Goal: Transaction & Acquisition: Purchase product/service

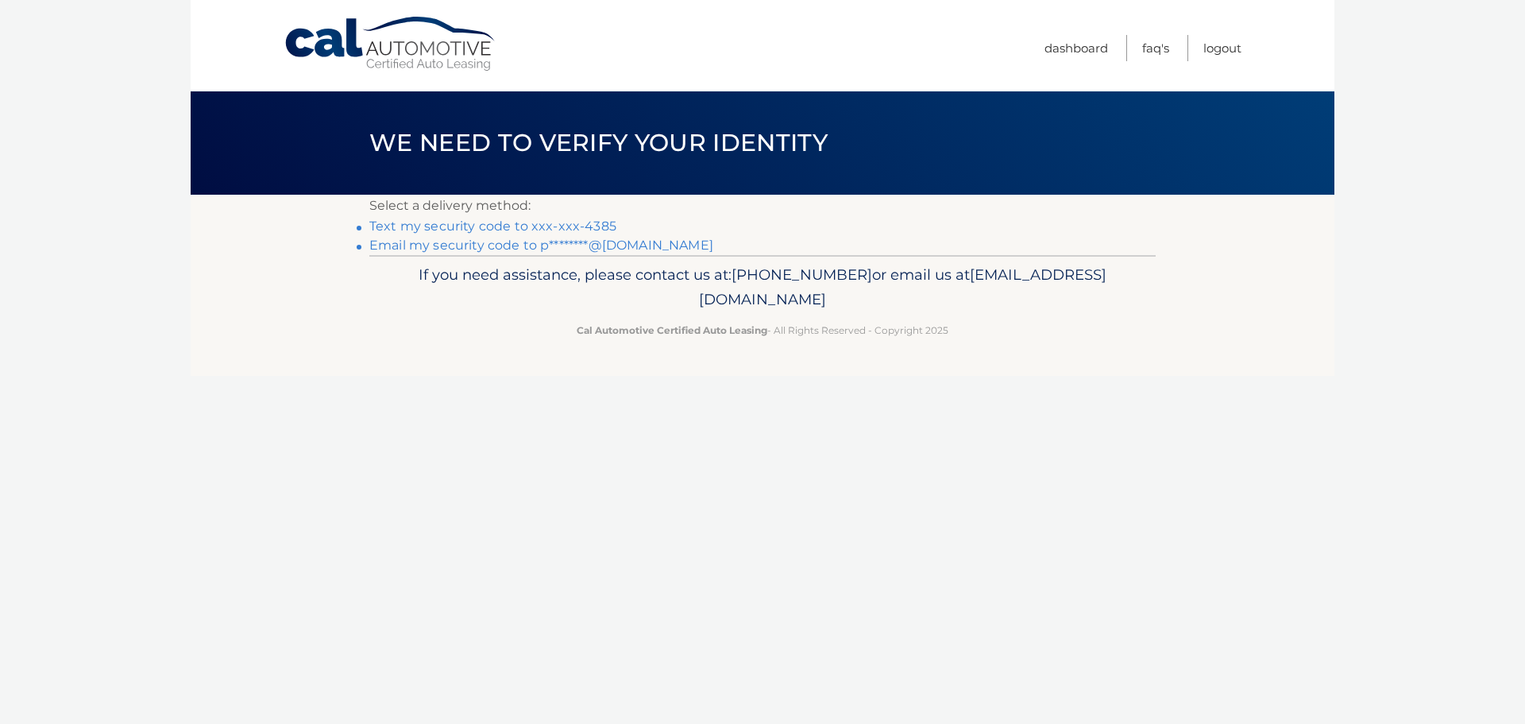
click at [490, 248] on link "Email my security code to p********@gmail.com" at bounding box center [541, 245] width 344 height 15
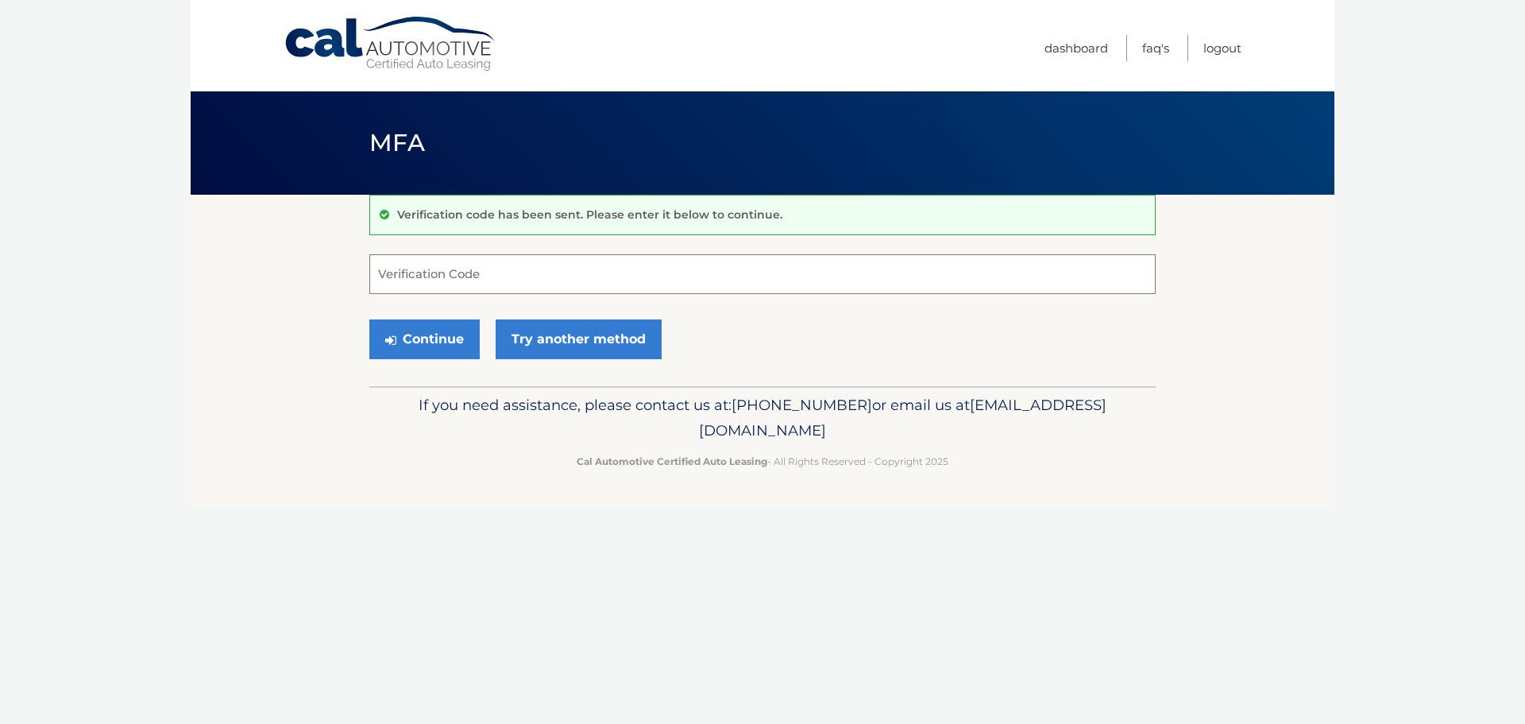
click at [470, 257] on input "Verification Code" at bounding box center [762, 274] width 787 height 40
click at [470, 270] on input "Verification Code" at bounding box center [762, 274] width 787 height 40
paste input "307685"
click at [419, 327] on button "Continue" at bounding box center [424, 339] width 110 height 40
click at [508, 284] on input "307685" at bounding box center [762, 274] width 787 height 40
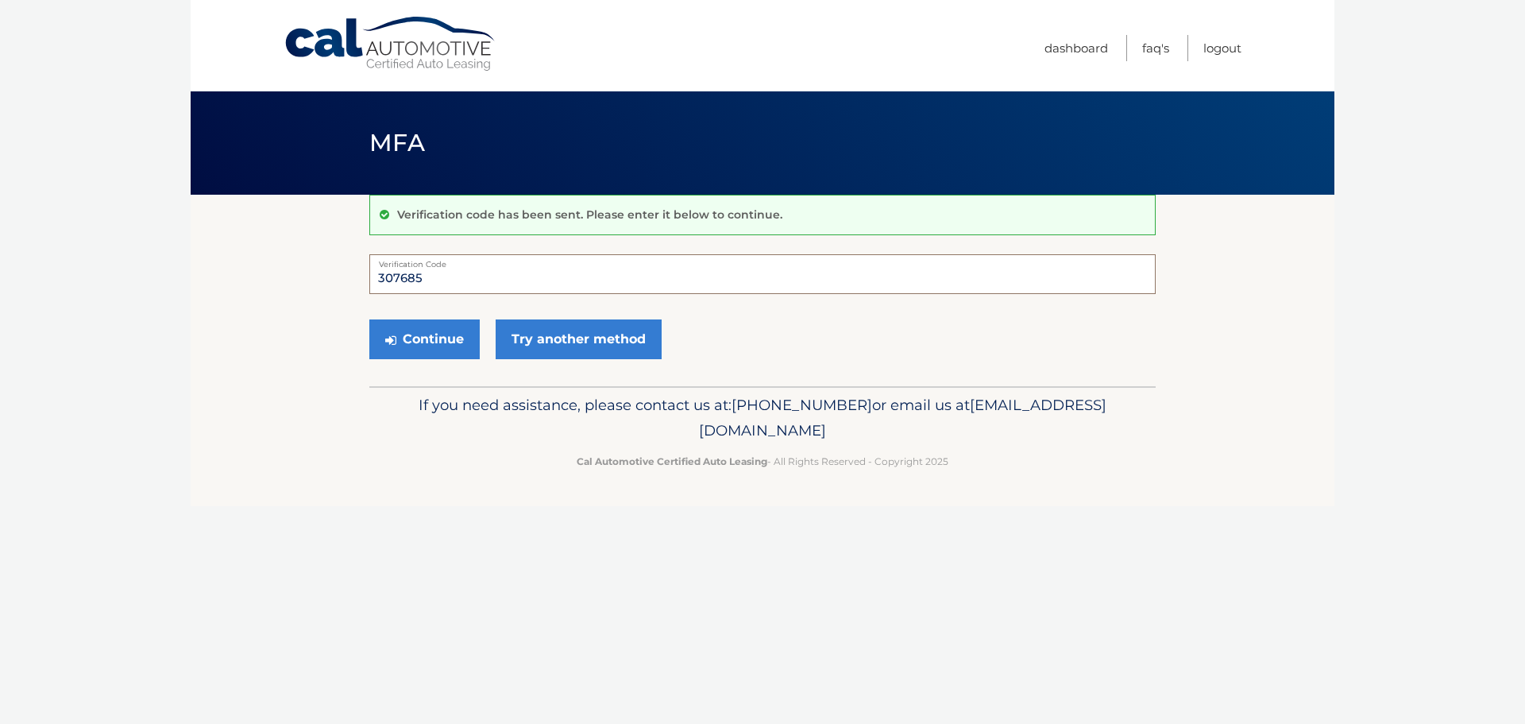
type input "307685"
click at [369, 319] on button "Continue" at bounding box center [424, 339] width 110 height 40
click at [424, 343] on button "Continue" at bounding box center [424, 339] width 110 height 40
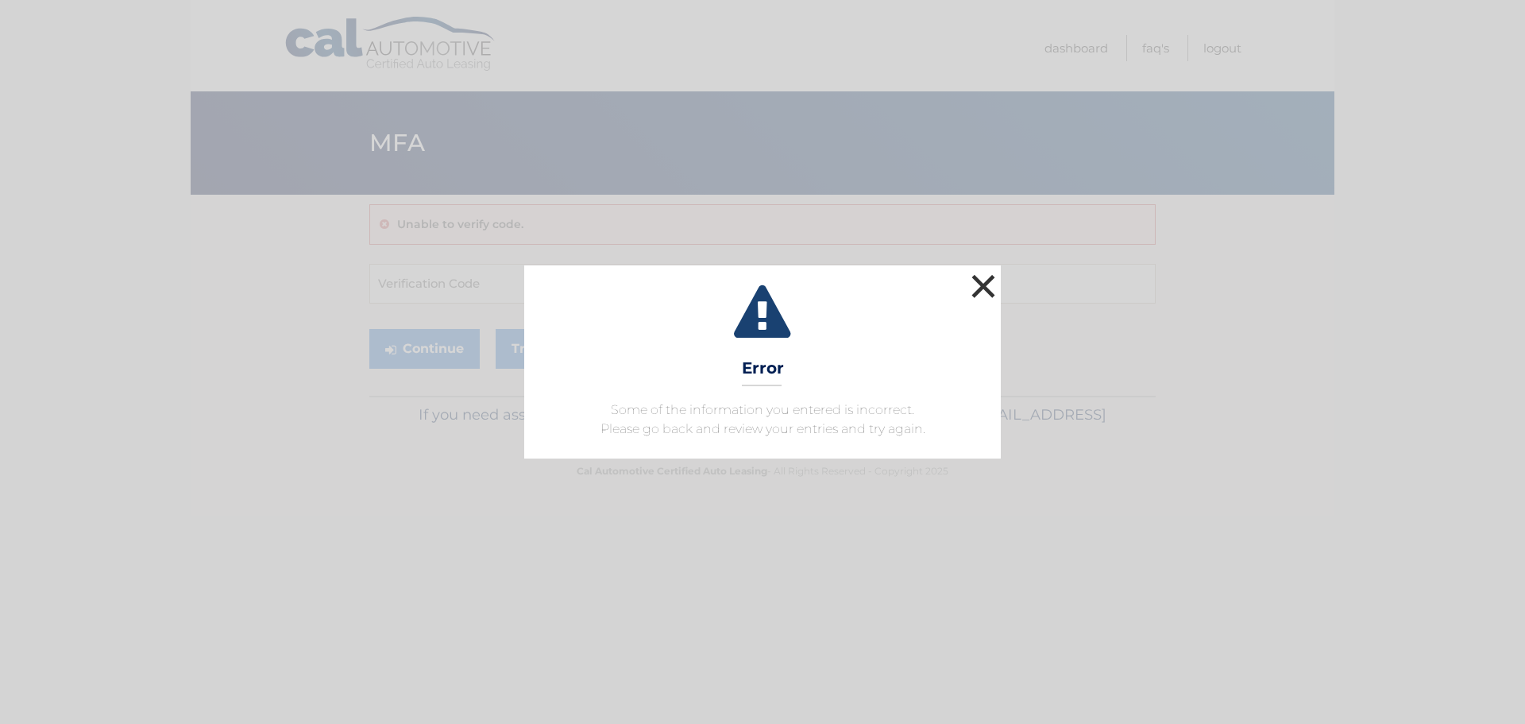
click at [993, 280] on button "×" at bounding box center [984, 286] width 32 height 32
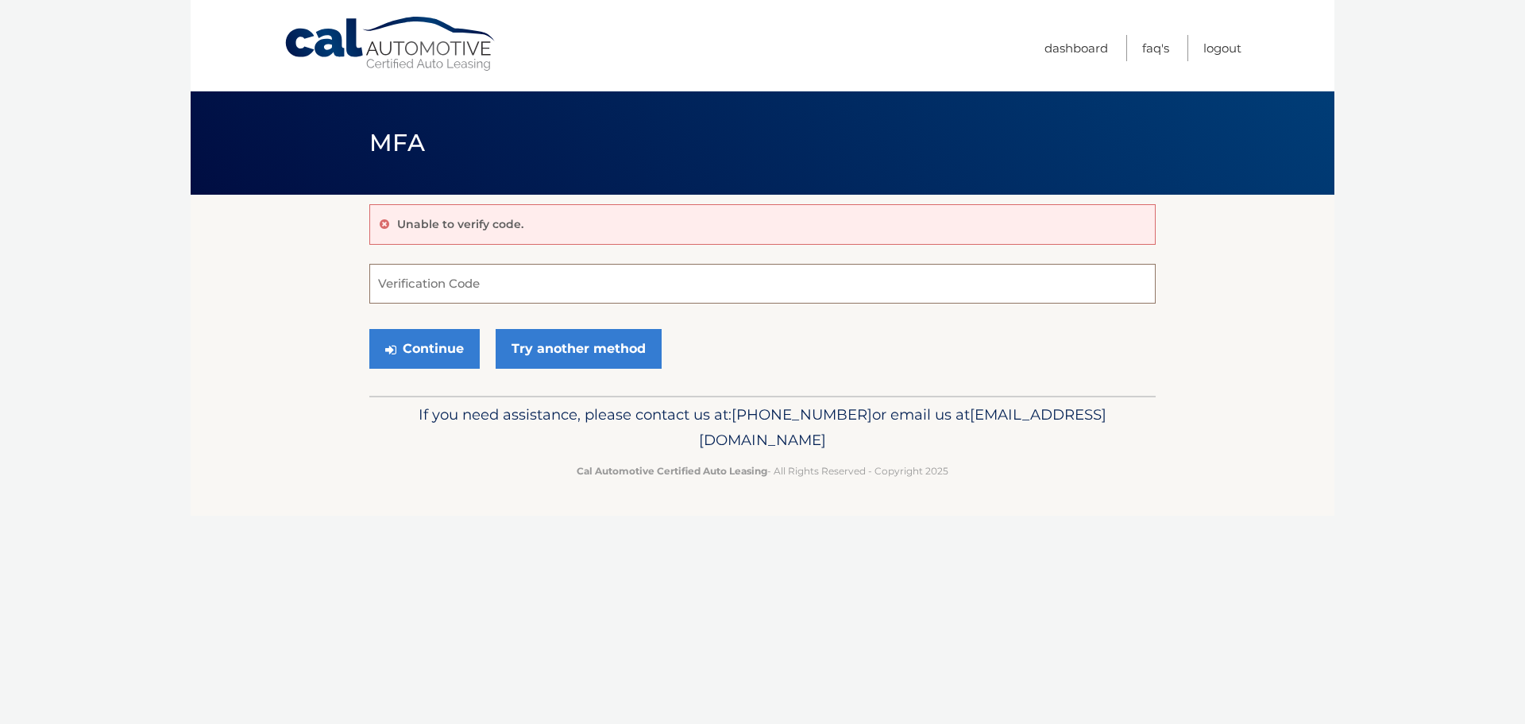
click at [448, 278] on input "Verification Code" at bounding box center [762, 284] width 787 height 40
type input "307685"
click at [436, 363] on button "Continue" at bounding box center [424, 349] width 110 height 40
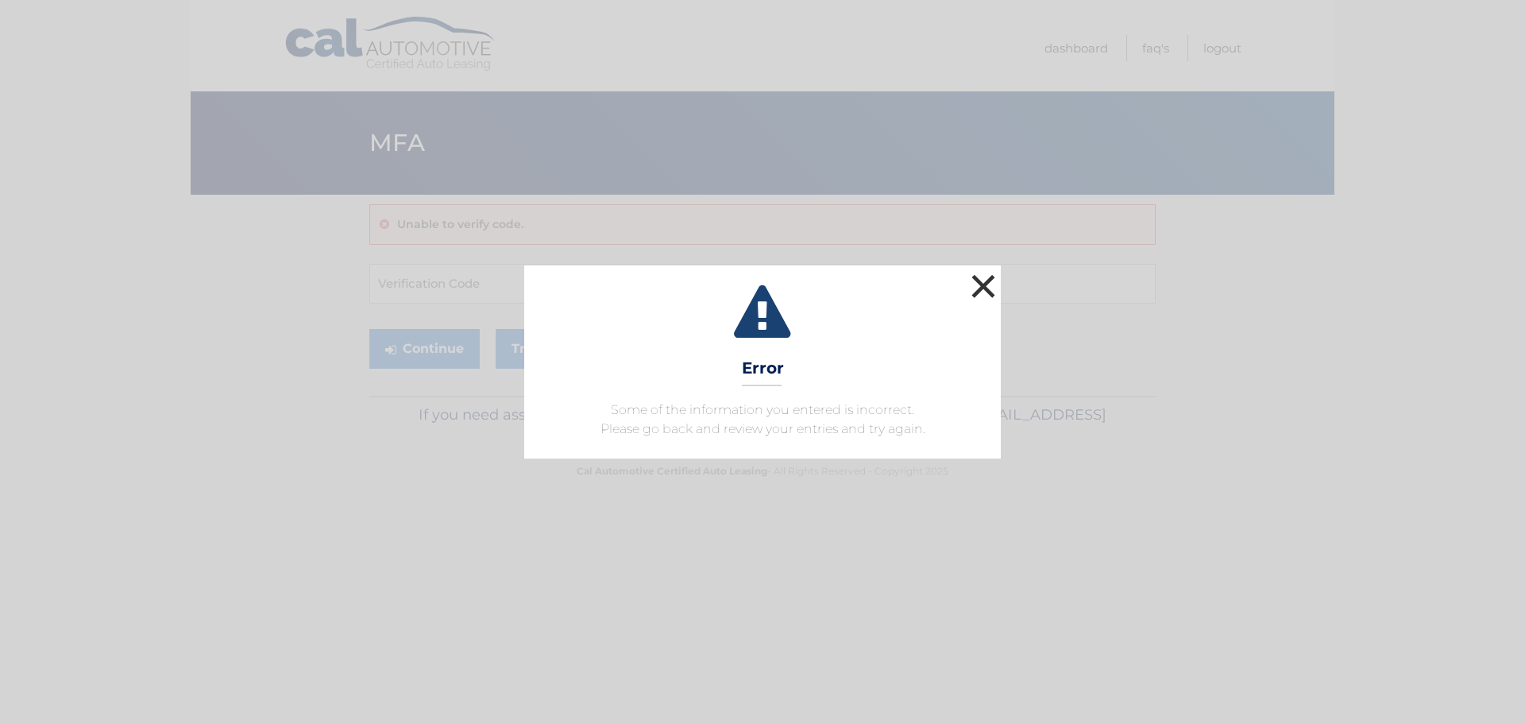
click at [983, 283] on button "×" at bounding box center [984, 286] width 32 height 32
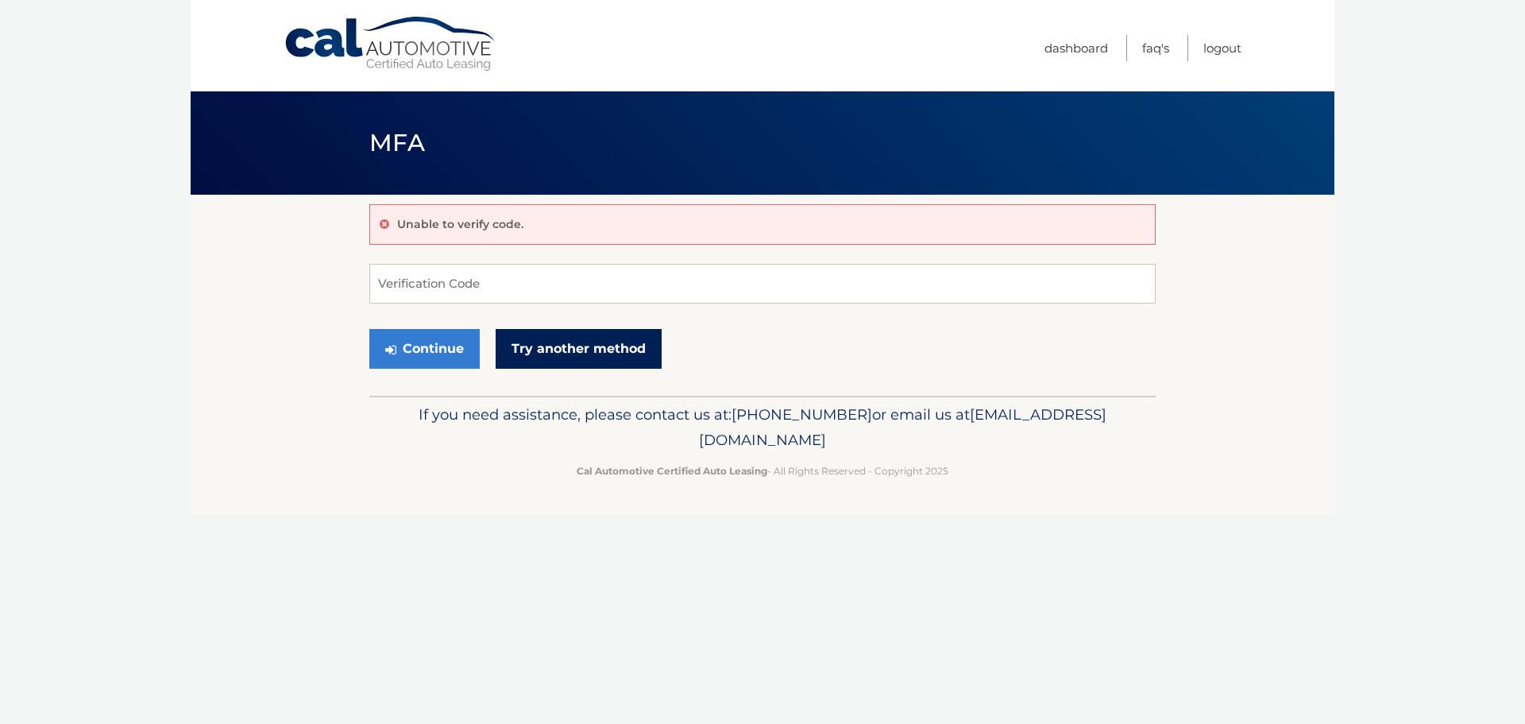
click at [596, 355] on link "Try another method" at bounding box center [579, 349] width 166 height 40
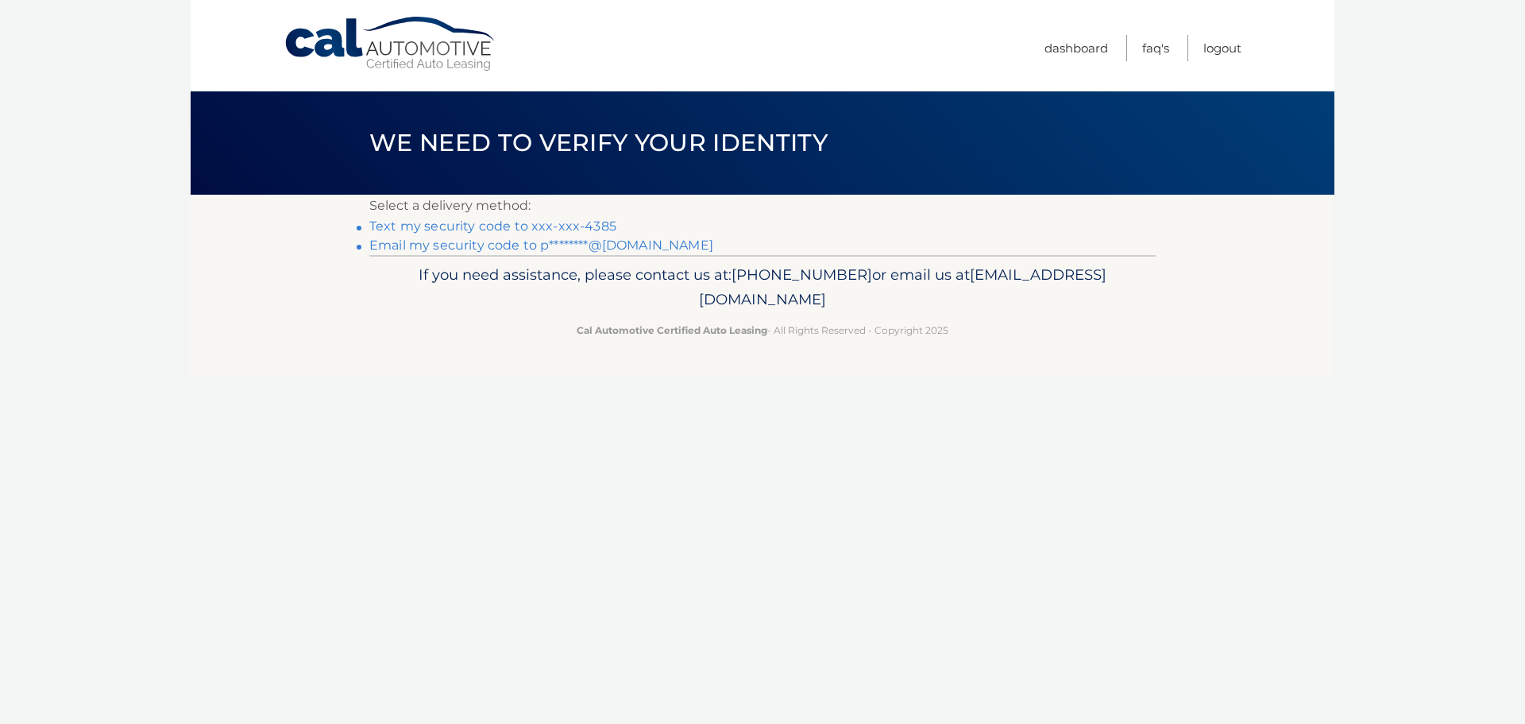
click at [453, 245] on link "Email my security code to p********@[DOMAIN_NAME]" at bounding box center [541, 245] width 344 height 15
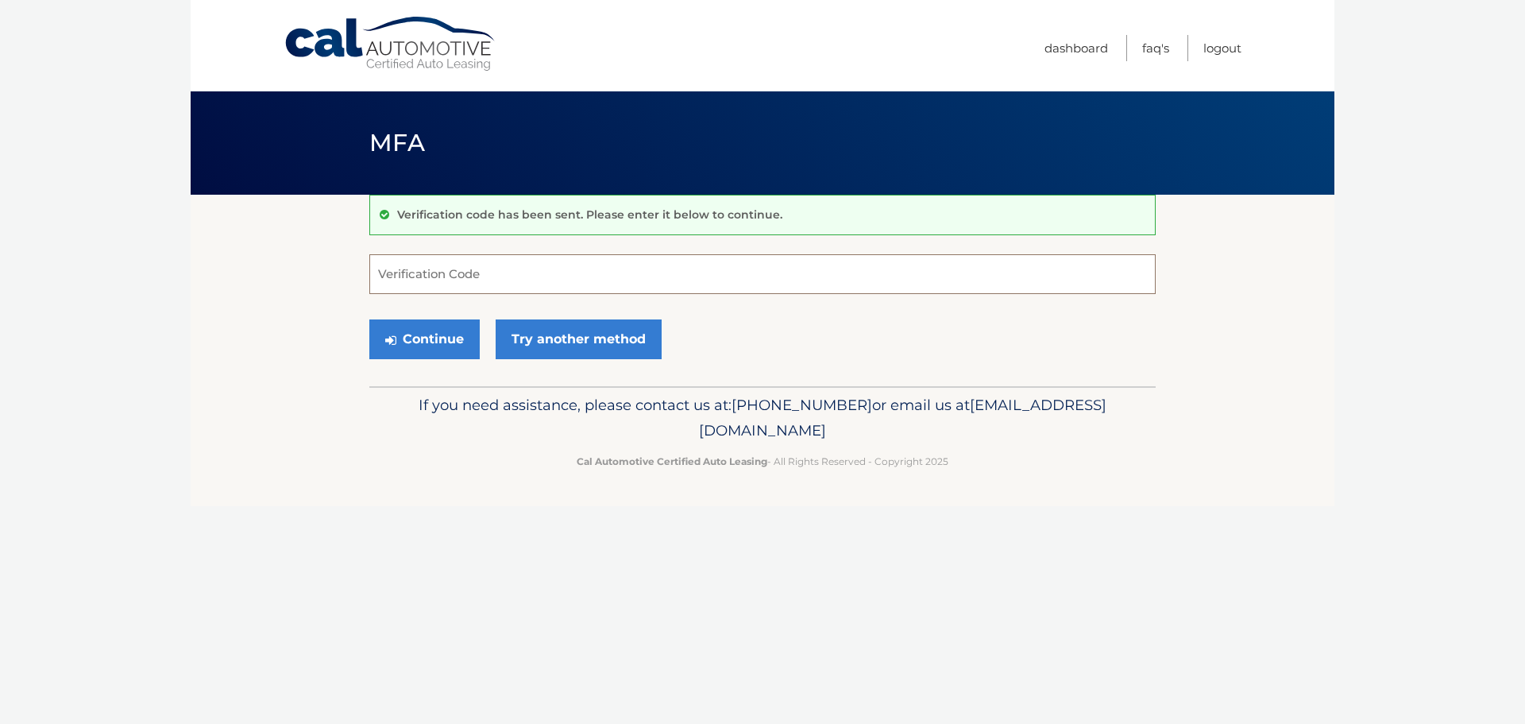
click at [479, 272] on input "Verification Code" at bounding box center [762, 274] width 787 height 40
click at [449, 275] on input "Verification Code" at bounding box center [762, 274] width 787 height 40
click at [490, 277] on input "Verification Code" at bounding box center [762, 274] width 787 height 40
type input "100397"
click at [439, 338] on button "Continue" at bounding box center [424, 339] width 110 height 40
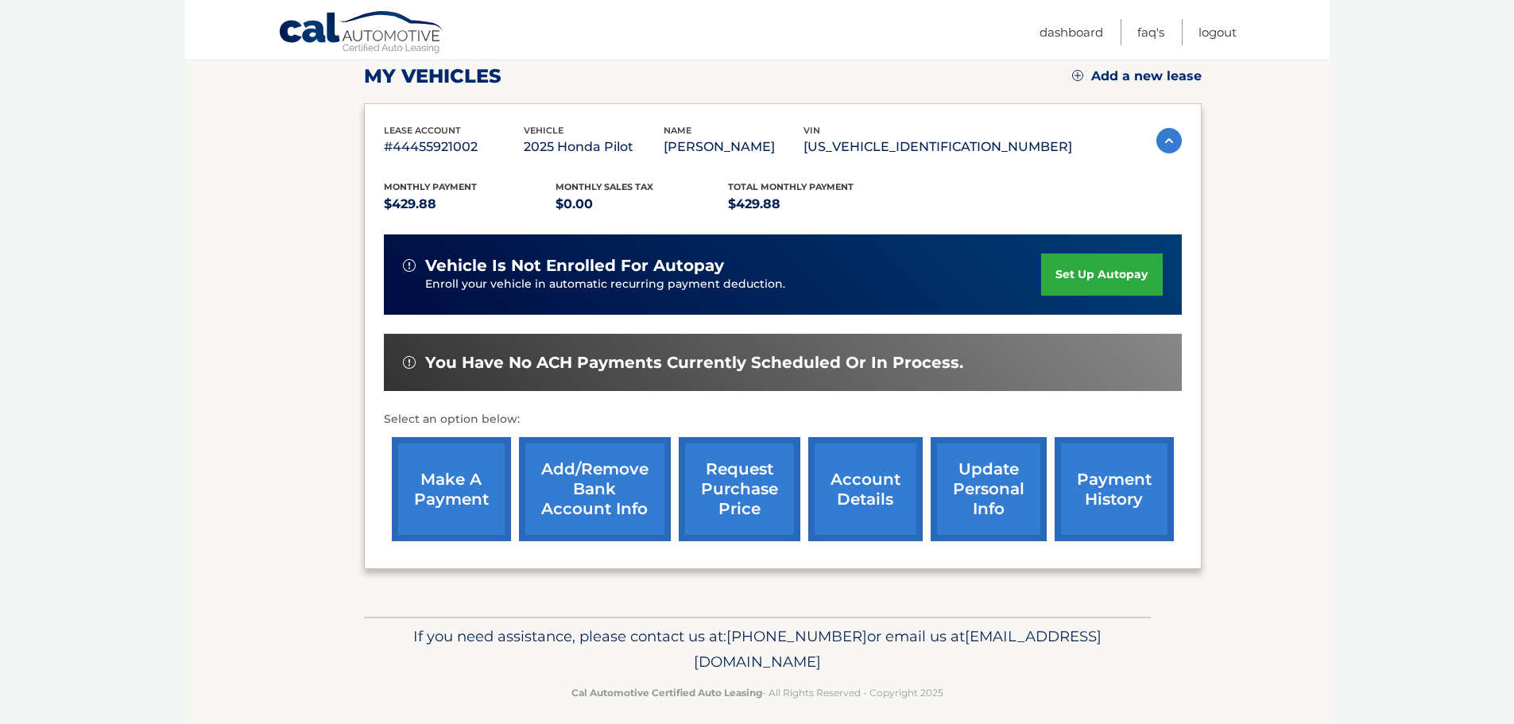
scroll to position [238, 0]
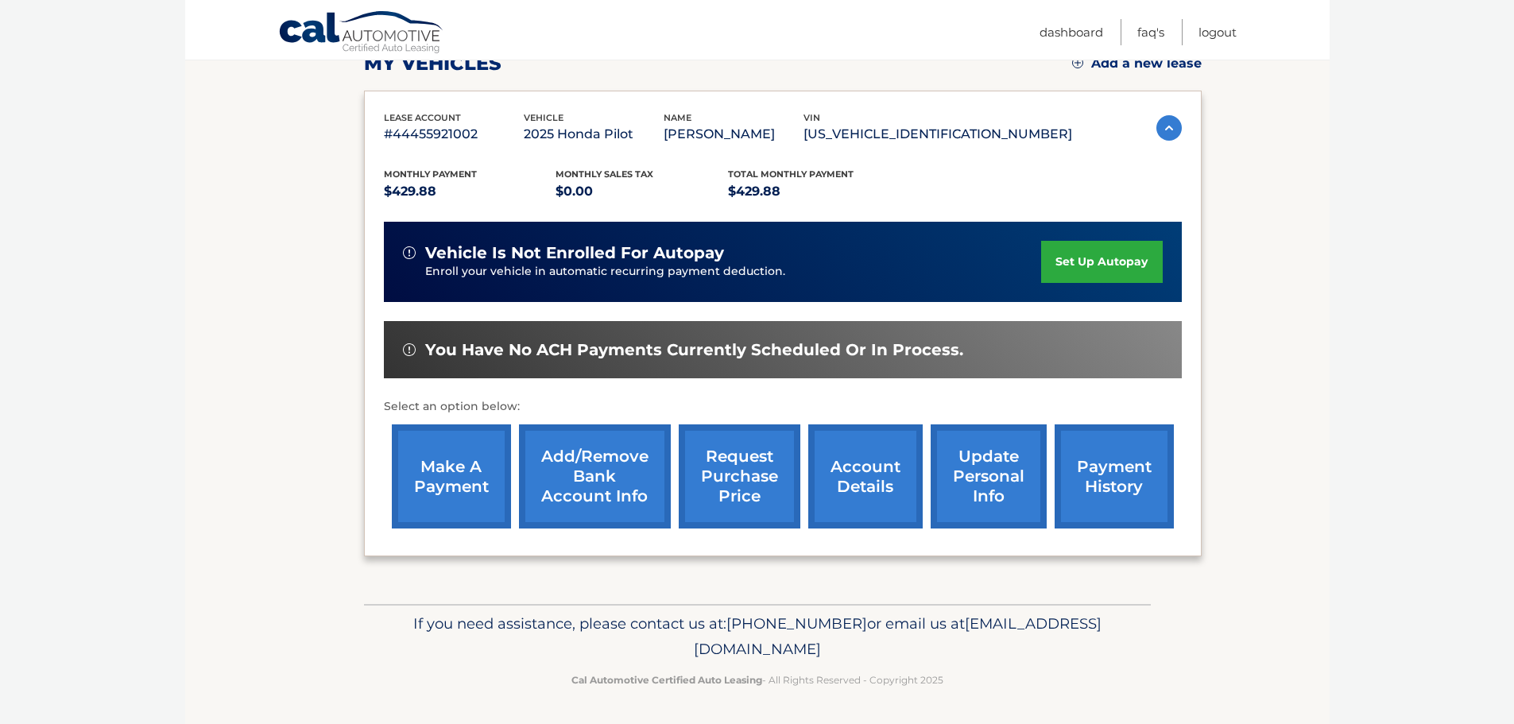
click at [449, 477] on link "make a payment" at bounding box center [451, 476] width 119 height 104
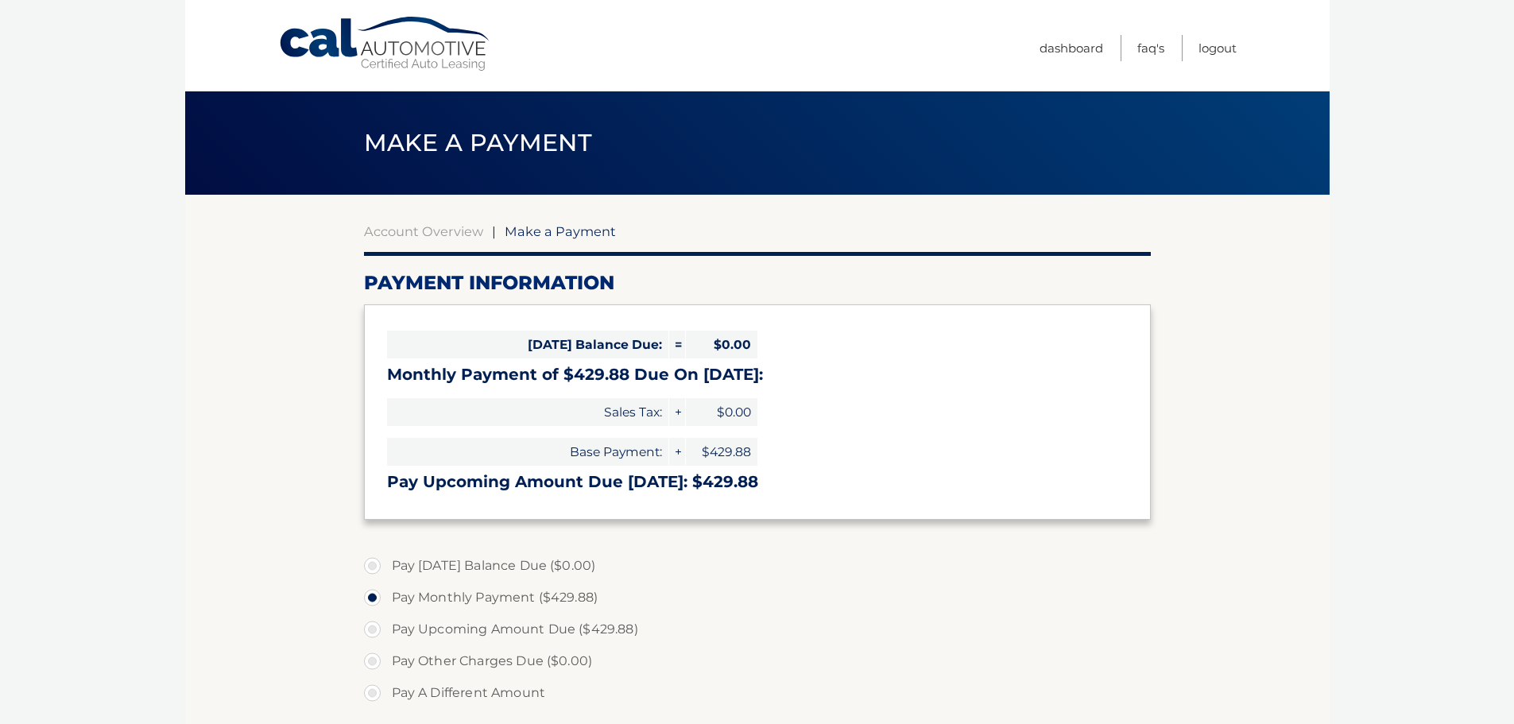
select select "ZmRjYjlmNjgtNmFkOS00YWVhLThhM2YtNWMwYzQ1MDBmNjRl"
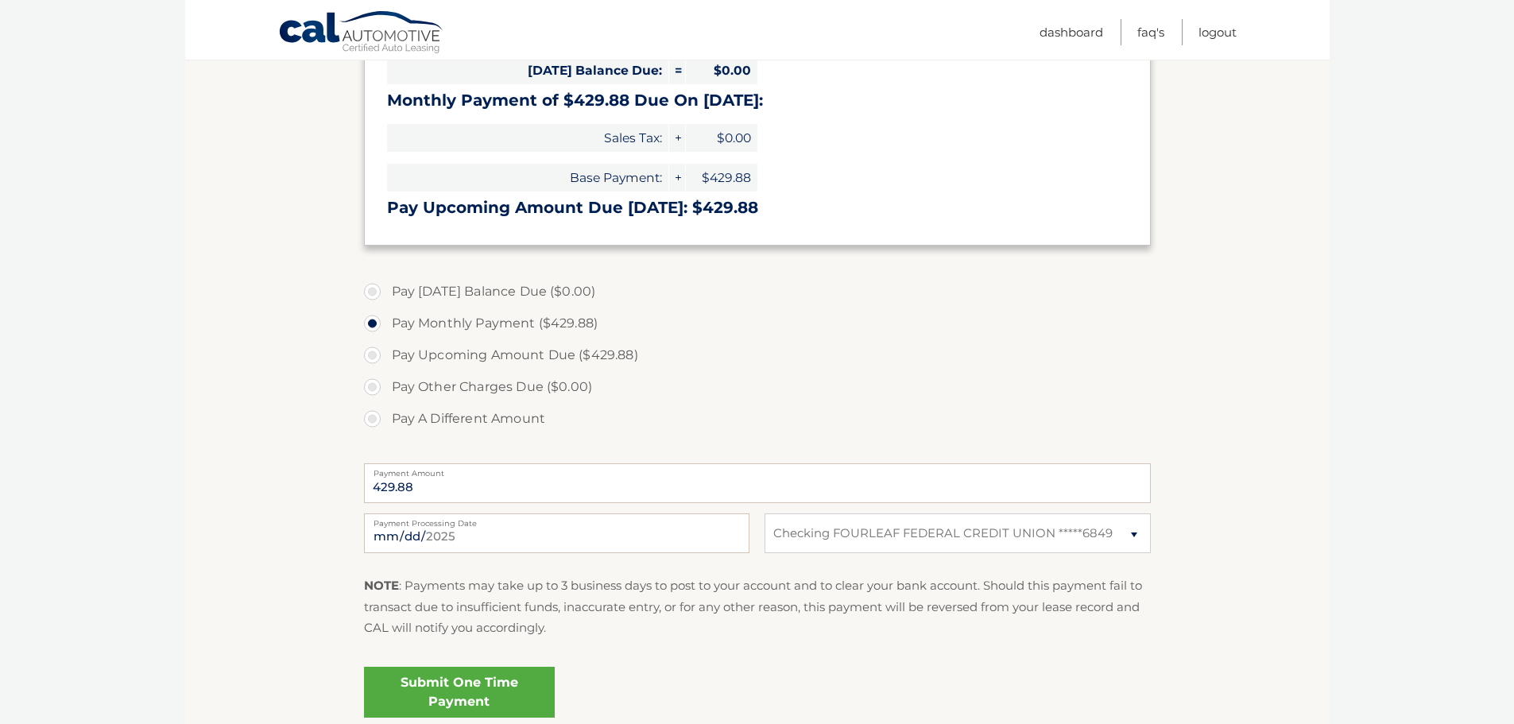
scroll to position [318, 0]
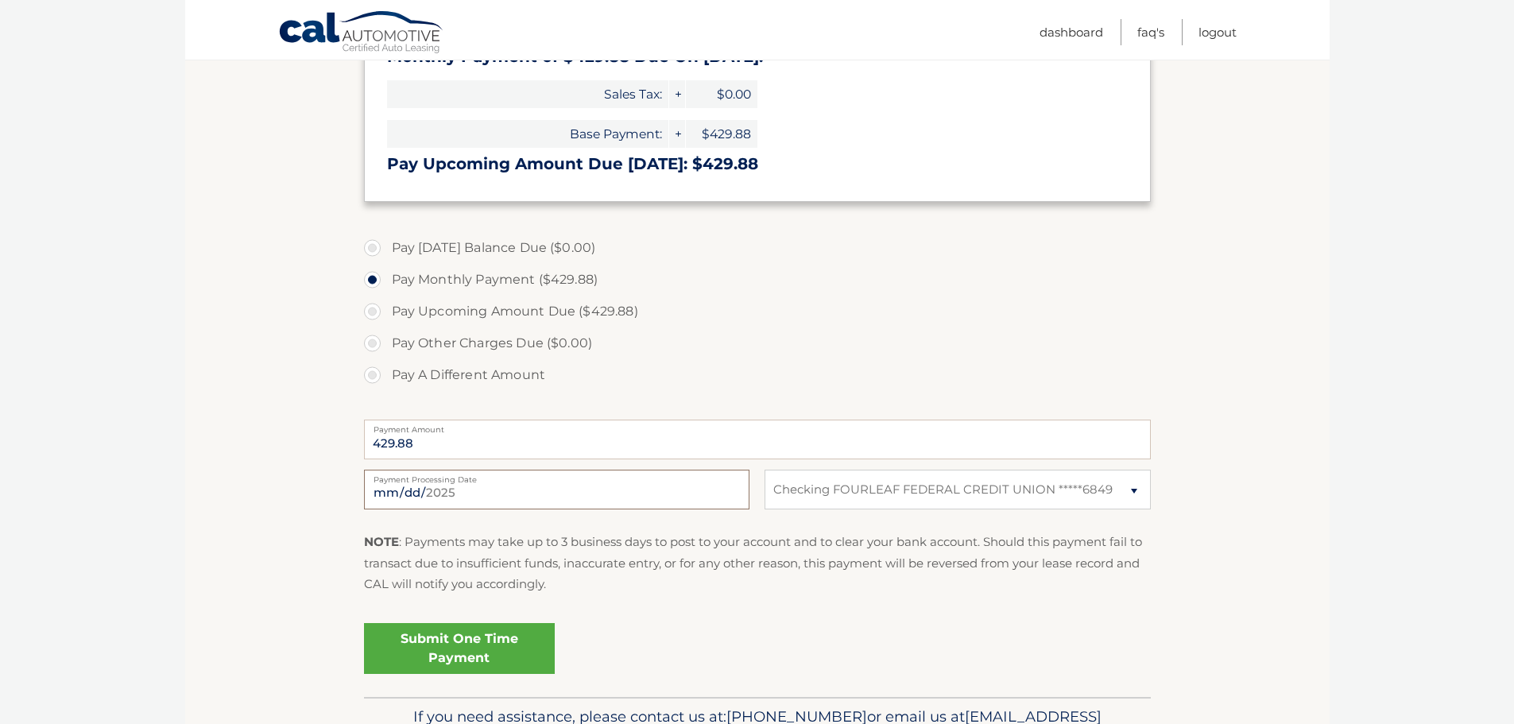
click at [671, 481] on div "2025-09-02 Payment Processing Date" at bounding box center [556, 490] width 385 height 40
click at [478, 496] on input "2025-09-02" at bounding box center [556, 490] width 385 height 40
type input "2025-09-05"
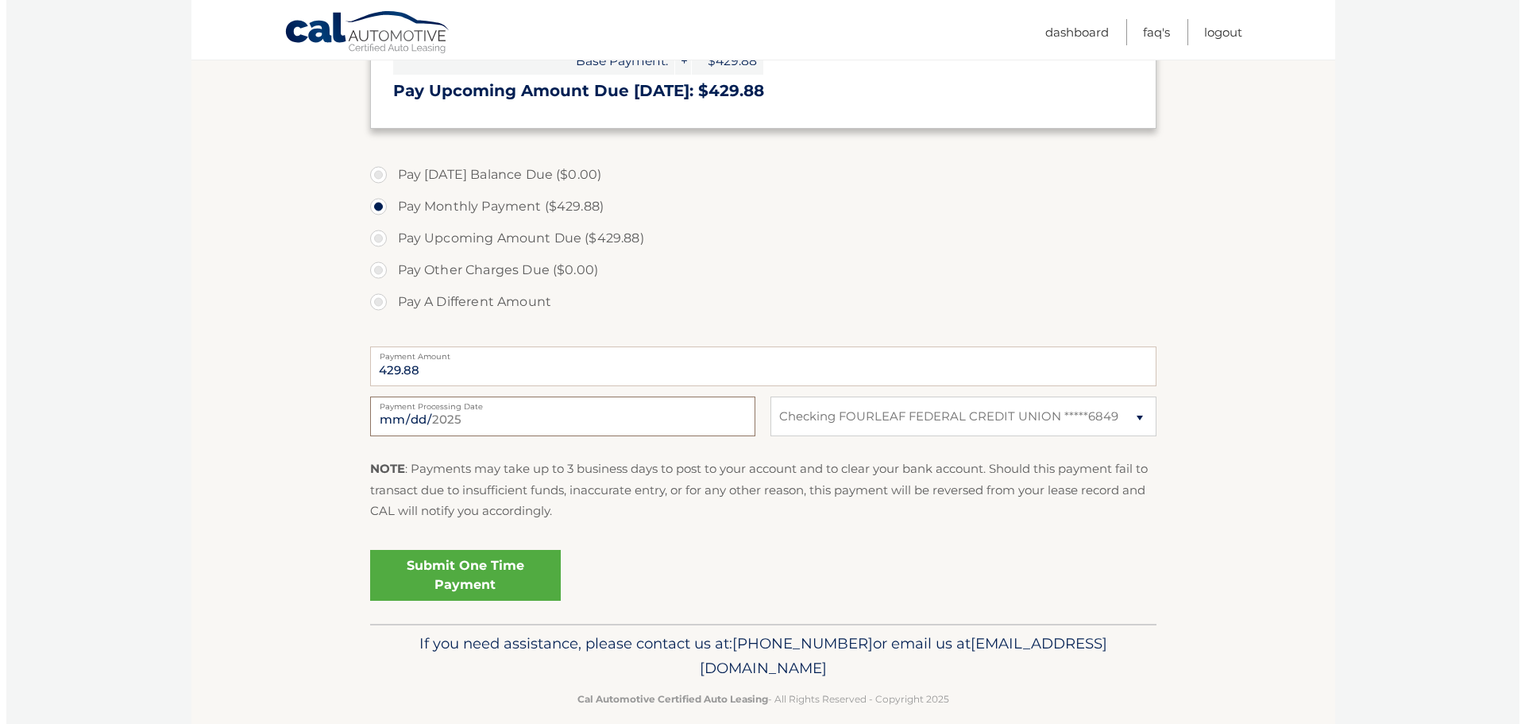
scroll to position [397, 0]
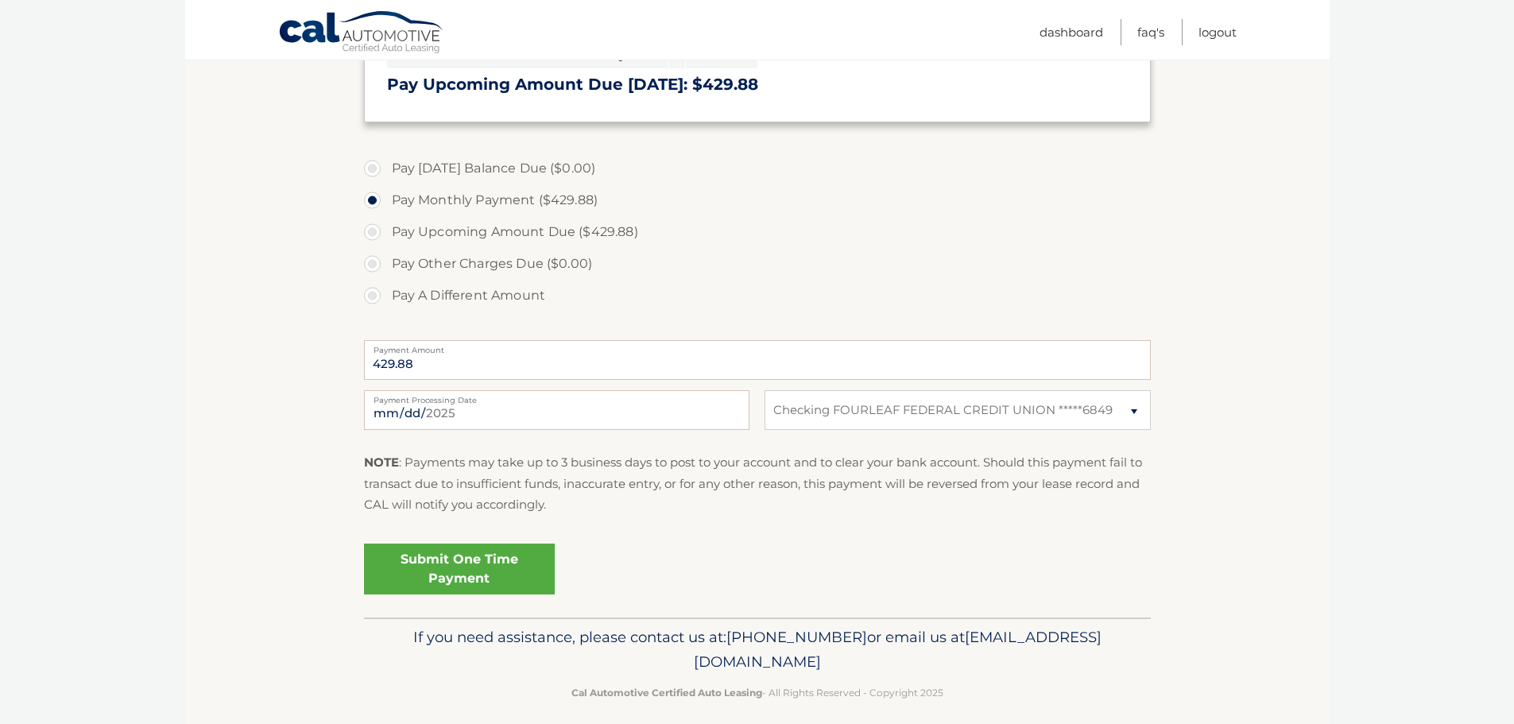
click at [499, 574] on link "Submit One Time Payment" at bounding box center [459, 568] width 191 height 51
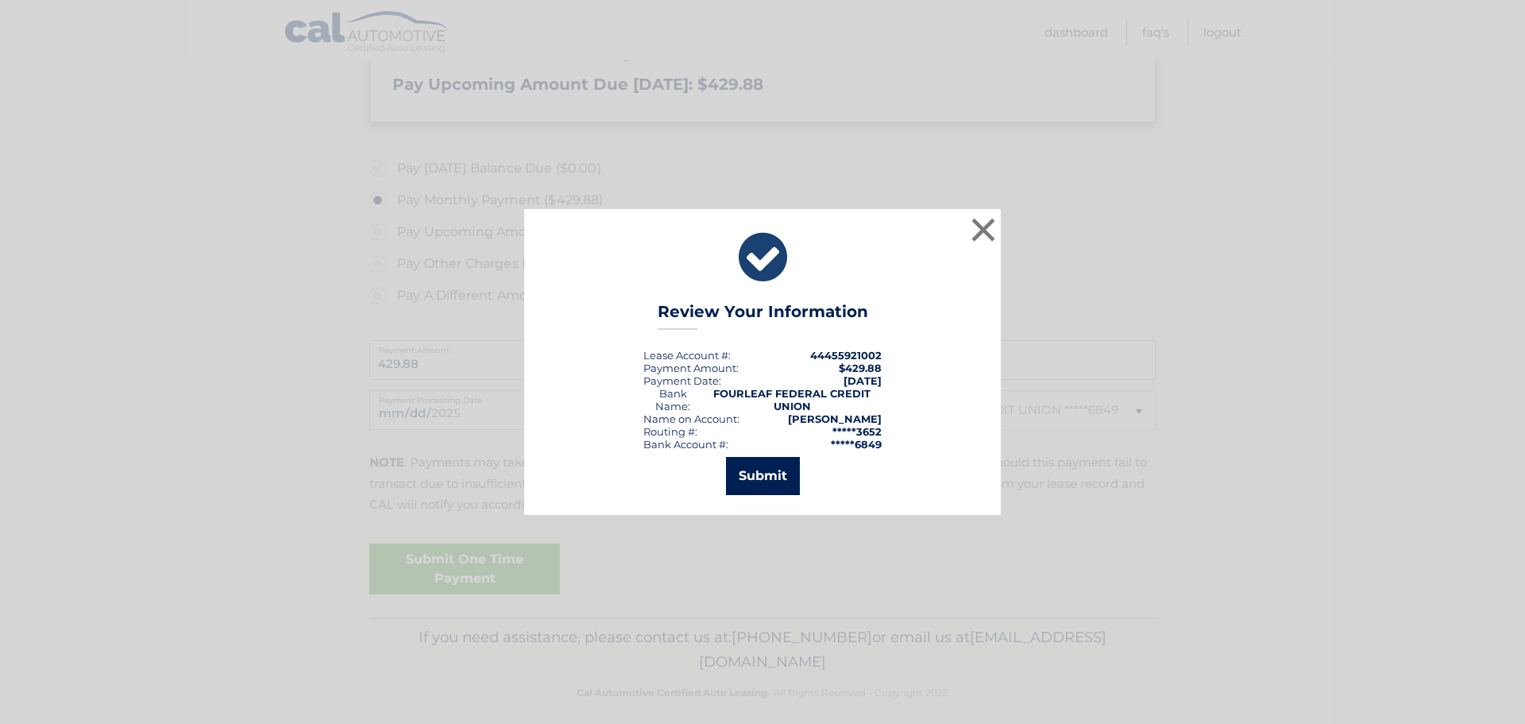
click at [759, 480] on button "Submit" at bounding box center [763, 476] width 74 height 38
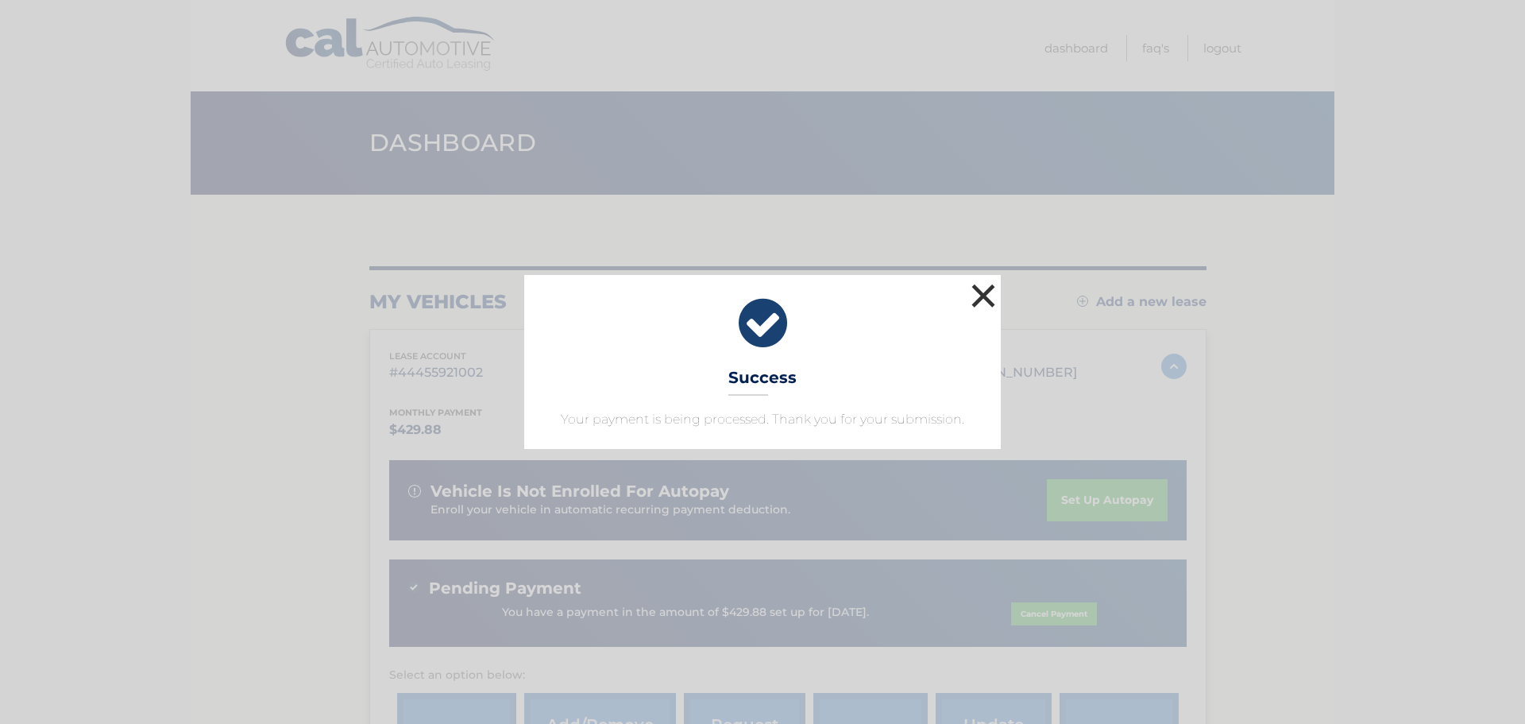
click at [988, 297] on button "×" at bounding box center [984, 296] width 32 height 32
